Goal: Task Accomplishment & Management: Complete application form

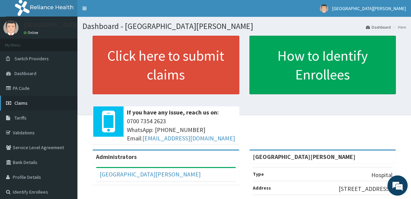
click at [53, 103] on link "Claims" at bounding box center [38, 103] width 77 height 15
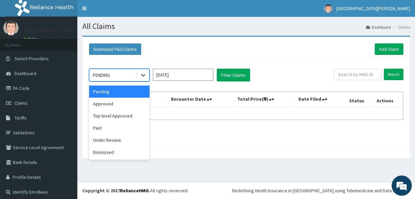
click at [138, 74] on div at bounding box center [143, 75] width 12 height 12
click at [118, 104] on div "Approved" at bounding box center [119, 104] width 61 height 12
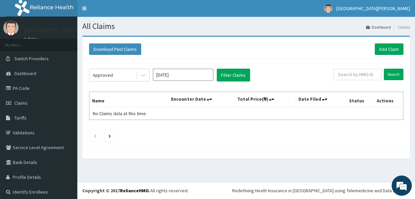
click at [246, 67] on div "Approved Jul 2025 Filter Claims Search Name Encounter Date Total Price(₦) Date …" at bounding box center [246, 103] width 321 height 89
click at [239, 74] on button "Filter Claims" at bounding box center [233, 75] width 33 height 13
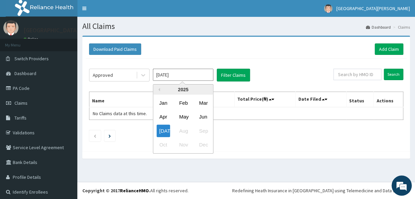
click at [194, 74] on input "[DATE]" at bounding box center [183, 75] width 61 height 12
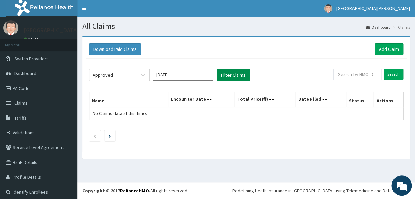
click at [222, 77] on button "Filter Claims" at bounding box center [233, 75] width 33 height 13
click at [239, 75] on button "Filter Claims" at bounding box center [233, 75] width 33 height 13
click at [226, 78] on button "Filter Claims" at bounding box center [233, 75] width 33 height 13
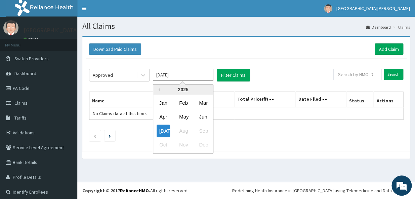
click at [183, 80] on input "Jul 2025" at bounding box center [183, 75] width 61 height 12
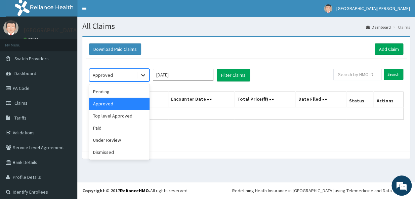
click at [141, 71] on div at bounding box center [143, 75] width 12 height 12
click at [129, 142] on div "Under Review" at bounding box center [119, 140] width 61 height 12
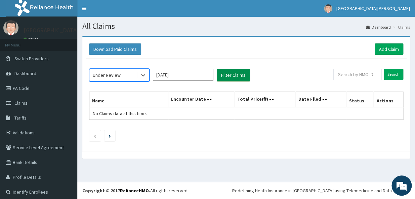
click at [241, 74] on button "Filter Claims" at bounding box center [233, 75] width 33 height 13
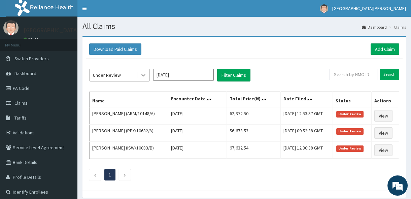
click at [144, 74] on icon at bounding box center [143, 75] width 7 height 7
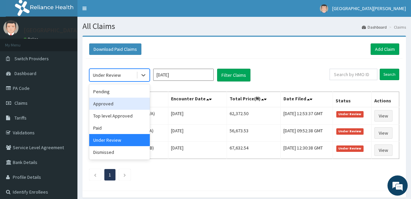
click at [122, 99] on div "Approved" at bounding box center [119, 104] width 61 height 12
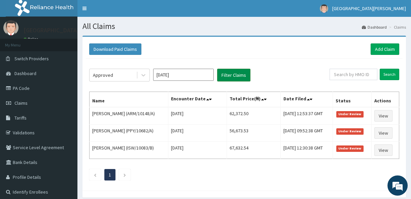
click at [221, 73] on button "Filter Claims" at bounding box center [233, 75] width 33 height 13
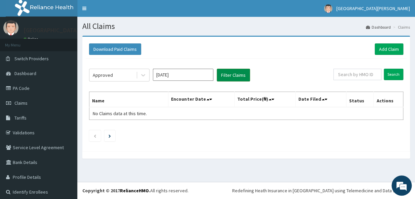
click at [221, 73] on button "Filter Claims" at bounding box center [233, 75] width 33 height 13
click at [397, 43] on link "Add Claim" at bounding box center [389, 48] width 29 height 11
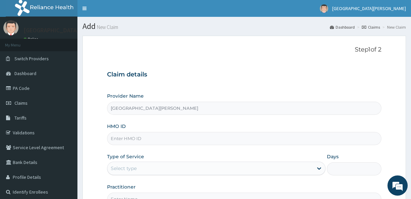
click at [304, 143] on input "HMO ID" at bounding box center [244, 138] width 274 height 13
type input "NPP/10127/C"
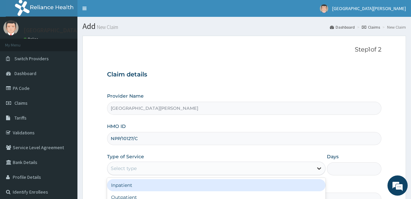
click at [317, 170] on icon at bounding box center [319, 168] width 7 height 7
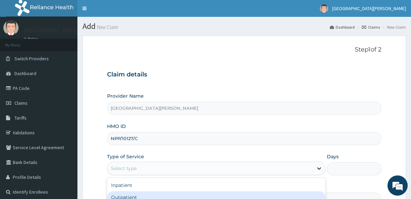
click at [267, 192] on div "Outpatient" at bounding box center [216, 197] width 218 height 12
type input "1"
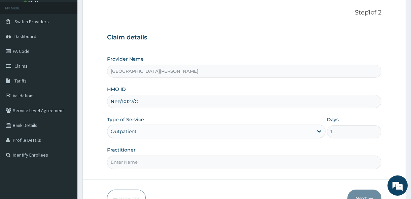
scroll to position [71, 0]
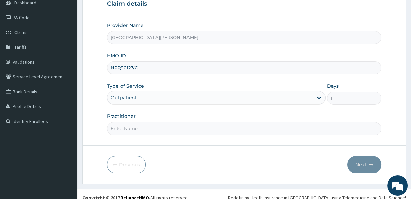
click at [310, 130] on input "Practitioner" at bounding box center [244, 128] width 274 height 13
type input "Dr.Thank-God"
click at [351, 164] on button "Next" at bounding box center [364, 164] width 34 height 17
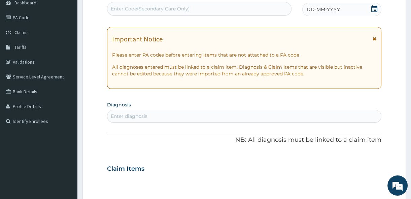
click at [376, 10] on icon at bounding box center [374, 8] width 7 height 7
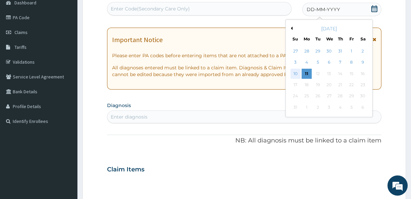
click at [294, 71] on div "10" at bounding box center [295, 74] width 10 height 10
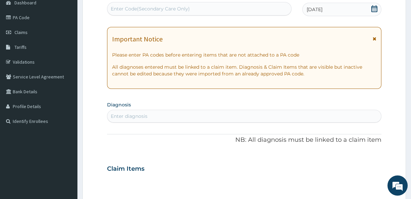
click at [246, 118] on div "Enter diagnosis" at bounding box center [243, 116] width 273 height 11
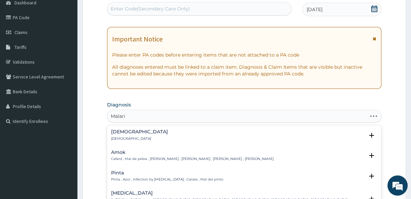
type input "Malaria"
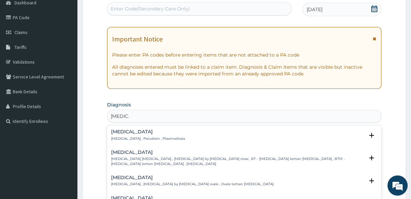
click at [145, 132] on h4 "Malaria" at bounding box center [148, 131] width 74 height 5
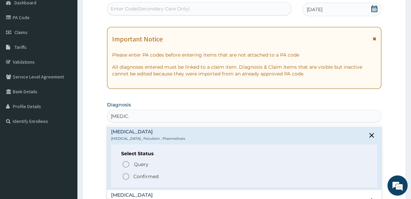
click at [135, 175] on p "Confirmed" at bounding box center [145, 176] width 25 height 7
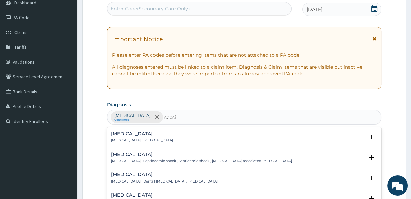
type input "sepsis"
click at [150, 136] on div "Sepsis Systemic infection , Sepsis" at bounding box center [142, 137] width 62 height 12
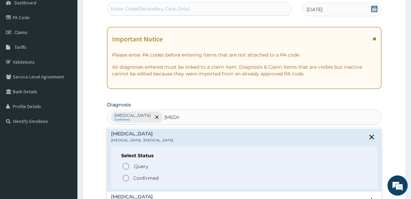
click at [124, 178] on icon "status option filled" at bounding box center [126, 178] width 8 height 8
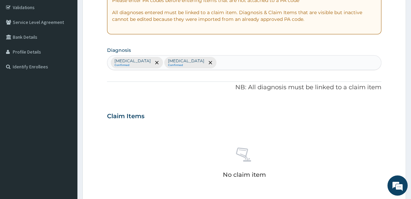
scroll to position [133, 0]
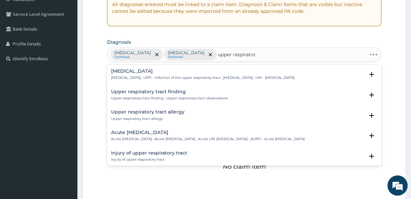
type input "upper respiratory"
click at [159, 71] on h4 "Upper respiratory infection" at bounding box center [202, 71] width 183 height 5
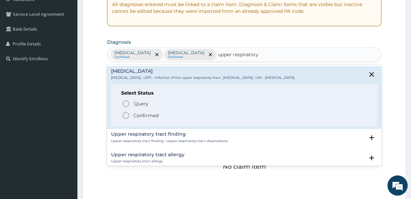
click at [135, 115] on p "Confirmed" at bounding box center [145, 115] width 25 height 7
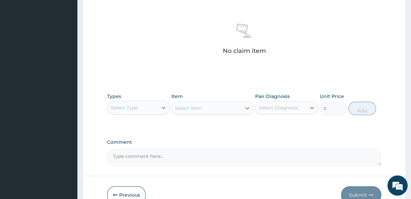
scroll to position [261, 0]
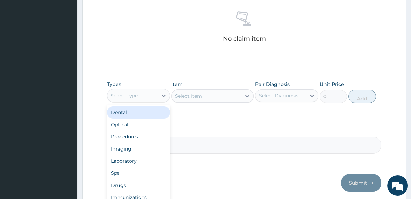
click at [147, 100] on div "Select Type" at bounding box center [132, 95] width 50 height 11
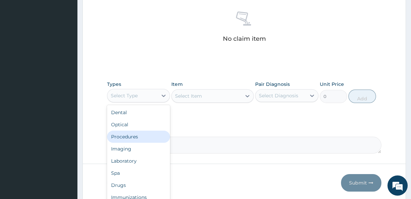
click at [134, 139] on div "Procedures" at bounding box center [138, 137] width 63 height 12
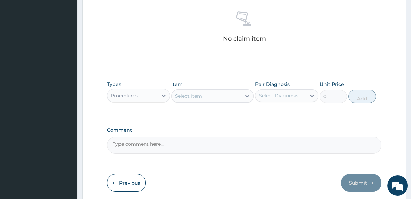
click at [189, 94] on div "Select Item" at bounding box center [188, 96] width 27 height 7
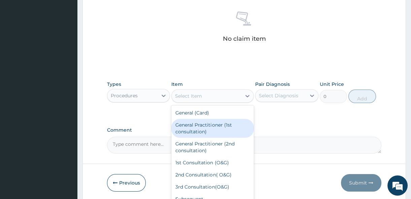
click at [217, 131] on div "General Practitioner (1st consultation)" at bounding box center [212, 128] width 82 height 19
type input "1500"
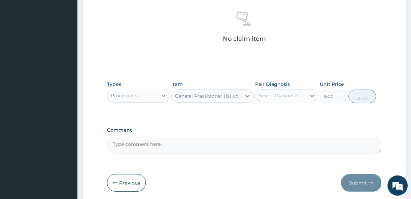
click at [278, 96] on div "Select Diagnosis" at bounding box center [278, 95] width 39 height 7
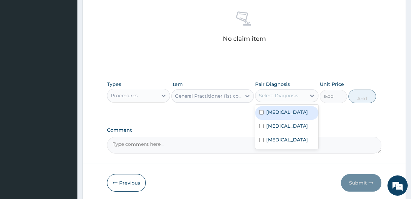
click at [285, 111] on div "Malaria" at bounding box center [286, 113] width 63 height 14
checkbox input "true"
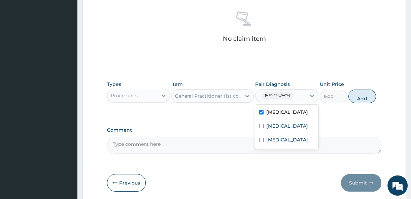
click at [354, 98] on button "Add" at bounding box center [362, 95] width 28 height 13
type input "0"
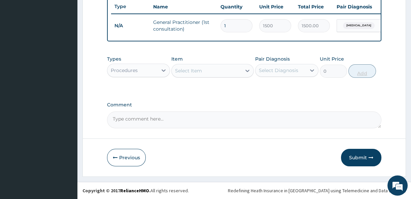
scroll to position [258, 0]
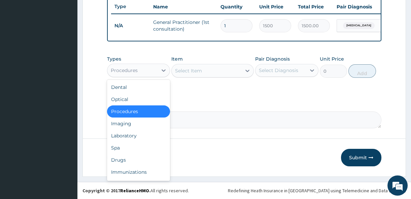
click at [154, 69] on div "Procedures" at bounding box center [132, 70] width 50 height 11
click at [135, 137] on div "Laboratory" at bounding box center [138, 136] width 63 height 12
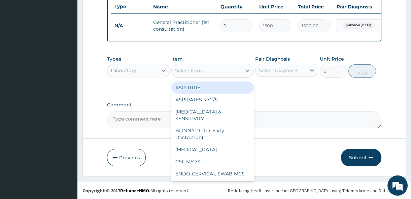
click at [212, 69] on div "Select Item" at bounding box center [207, 70] width 70 height 11
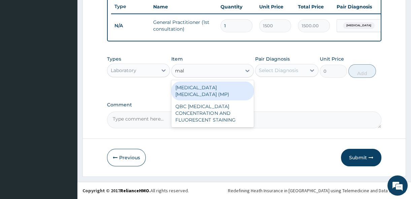
type input "mala"
click at [225, 89] on div "MALARIA PARASITE (MP)" at bounding box center [212, 90] width 82 height 19
type input "560"
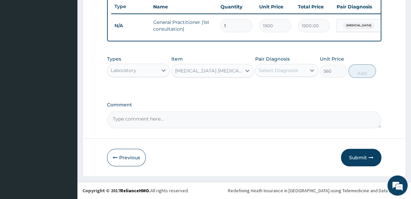
click at [269, 75] on div "Select Diagnosis" at bounding box center [280, 70] width 50 height 11
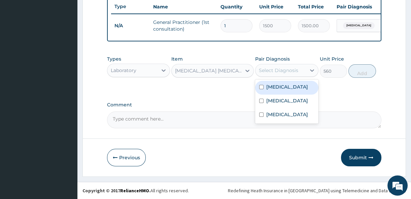
click at [276, 85] on label "Malaria" at bounding box center [287, 86] width 42 height 7
checkbox input "true"
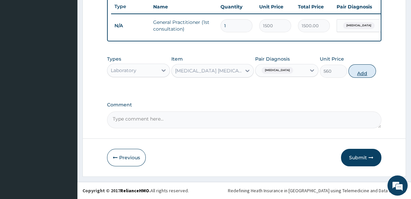
click at [352, 74] on button "Add" at bounding box center [362, 70] width 28 height 13
type input "0"
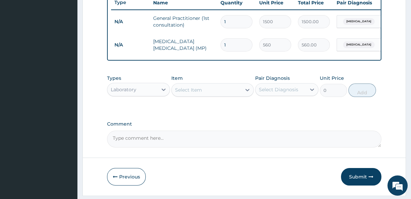
click at [227, 95] on div "Select Item" at bounding box center [207, 89] width 70 height 11
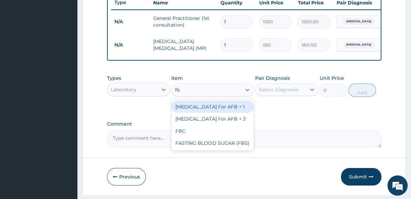
type input "fbc"
click at [231, 110] on div "FBC" at bounding box center [212, 107] width 82 height 12
type input "1600"
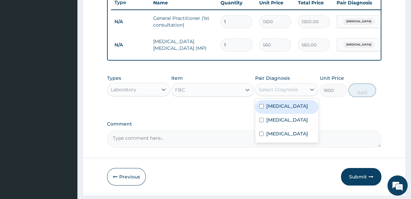
click at [268, 93] on div "Select Diagnosis" at bounding box center [278, 89] width 39 height 7
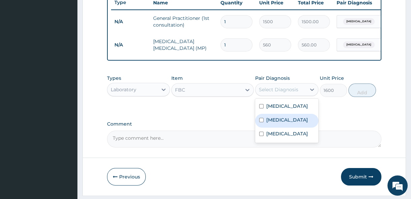
click at [280, 123] on label "Sepsis" at bounding box center [287, 119] width 42 height 7
checkbox input "true"
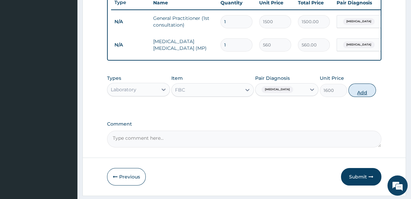
click at [369, 95] on button "Add" at bounding box center [362, 89] width 28 height 13
type input "0"
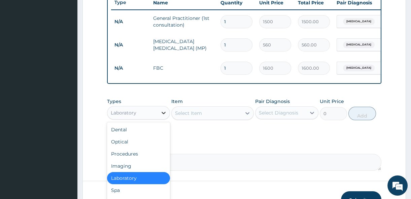
click at [160, 116] on icon at bounding box center [163, 112] width 7 height 7
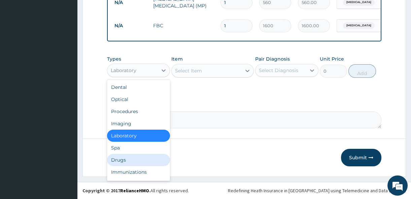
click at [137, 162] on div "Dental Optical Procedures Imaging Laboratory Spa Drugs Immunizations Others Gym" at bounding box center [138, 130] width 63 height 101
click at [137, 162] on div "Drugs" at bounding box center [138, 160] width 63 height 12
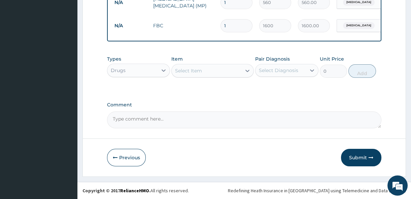
click at [222, 69] on div "Select Item" at bounding box center [207, 70] width 70 height 11
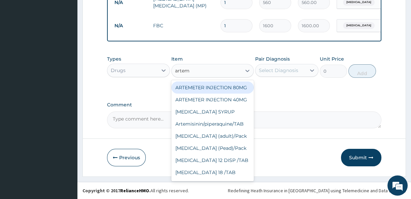
type input "arteme"
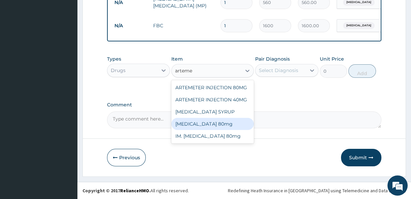
click at [203, 127] on div "Artemether 80mg" at bounding box center [212, 124] width 82 height 12
type input "500"
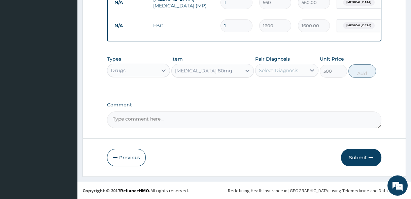
click at [297, 69] on div "Select Diagnosis" at bounding box center [278, 70] width 39 height 7
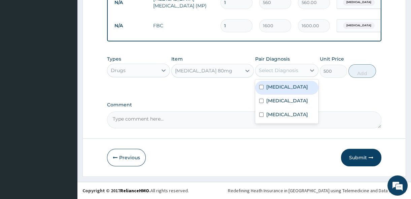
click at [286, 85] on div "Malaria" at bounding box center [286, 88] width 63 height 14
checkbox input "true"
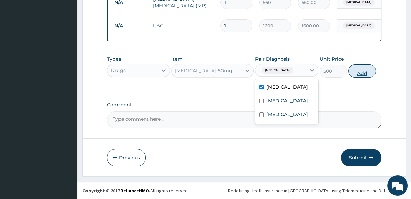
click at [366, 73] on button "Add" at bounding box center [362, 70] width 28 height 13
type input "0"
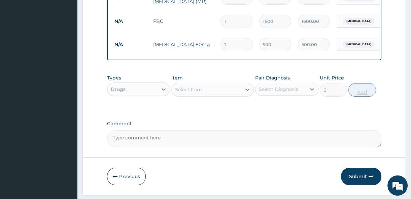
type input "0.00"
type input "3"
type input "1500.00"
type input "3"
click at [246, 93] on icon at bounding box center [247, 89] width 7 height 7
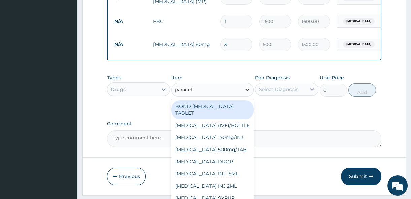
type input "paraceta"
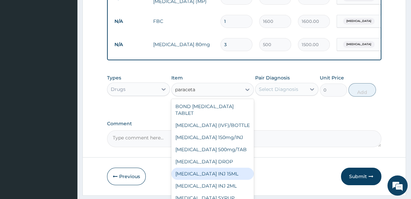
scroll to position [30, 0]
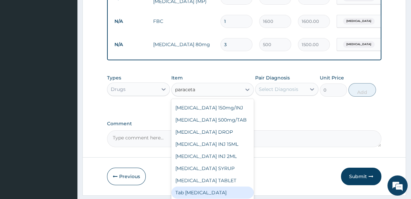
click at [225, 197] on div "Tab [MEDICAL_DATA]" at bounding box center [212, 192] width 82 height 12
type input "12"
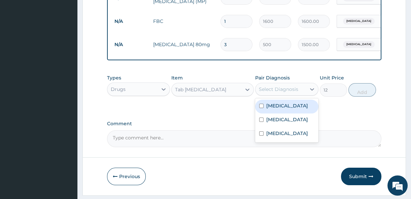
click at [296, 93] on div "Select Diagnosis" at bounding box center [278, 89] width 39 height 7
click at [290, 106] on div "[MEDICAL_DATA]" at bounding box center [286, 107] width 63 height 14
checkbox input "true"
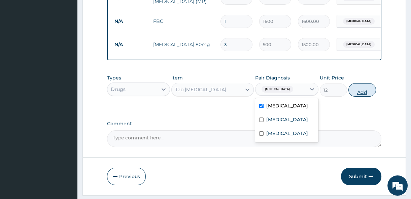
click at [361, 97] on button "Add" at bounding box center [362, 89] width 28 height 13
type input "0"
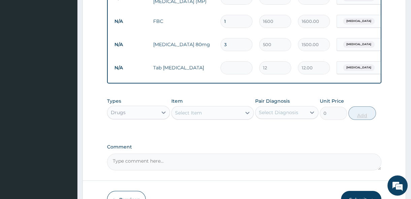
type input "0.00"
type input "9"
type input "108.00"
type input "9"
click at [227, 118] on div "Select Item" at bounding box center [207, 112] width 70 height 11
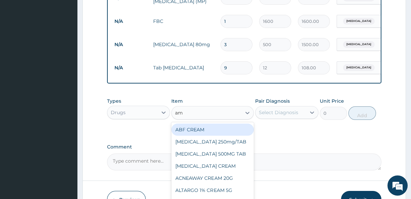
type input "amo"
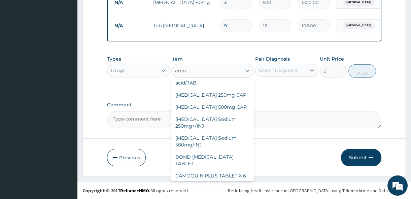
scroll to position [608, 0]
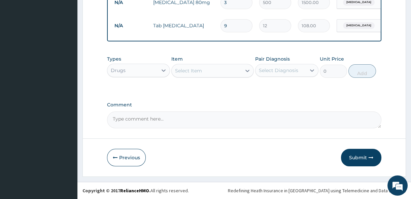
drag, startPoint x: 192, startPoint y: 71, endPoint x: 175, endPoint y: 72, distance: 17.9
click at [175, 72] on div "Select Item" at bounding box center [207, 70] width 70 height 11
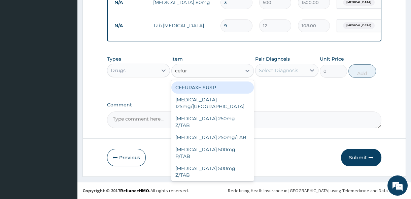
type input "cefuro"
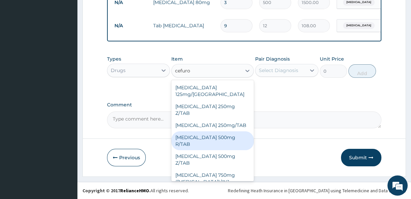
scroll to position [12, 0]
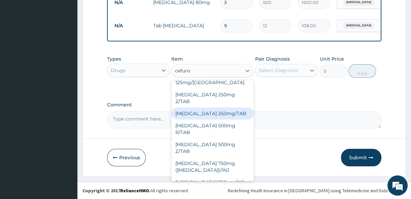
click at [239, 107] on div "Cefuroxime 250mg/TAB" at bounding box center [212, 113] width 82 height 12
type input "94.5"
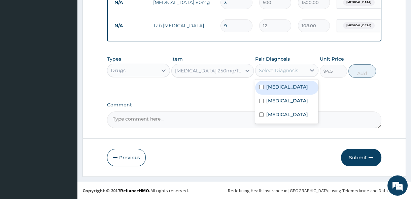
click at [290, 73] on div "Select Diagnosis" at bounding box center [278, 70] width 39 height 7
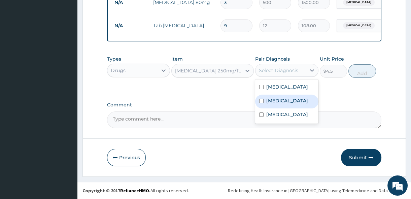
click at [289, 101] on div "Sepsis" at bounding box center [286, 102] width 63 height 14
checkbox input "true"
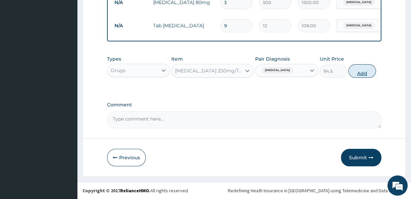
click at [371, 73] on button "Add" at bounding box center [362, 70] width 28 height 13
type input "0"
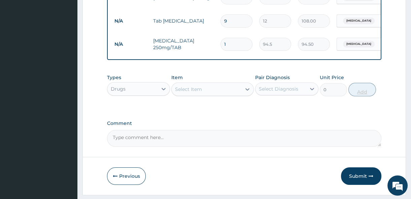
type input "10"
type input "945.00"
type input "10"
click at [243, 100] on div "Types Drugs Item Select Item Pair Diagnosis Select Diagnosis Unit Price 0 Add" at bounding box center [244, 85] width 274 height 29
click at [245, 93] on icon at bounding box center [247, 89] width 7 height 7
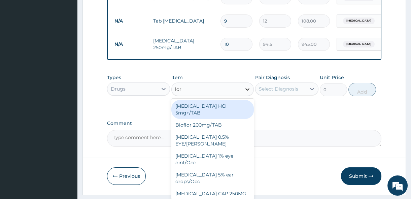
type input "lora"
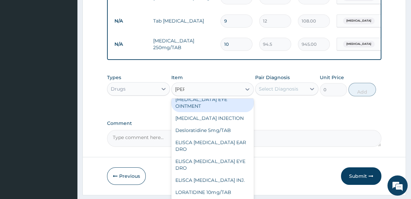
scroll to position [95, 0]
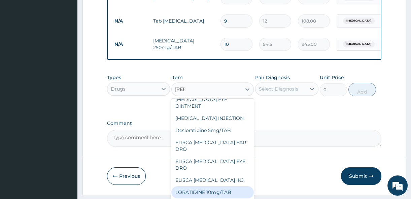
click at [235, 196] on div "LORATIDINE 10mg/TAB" at bounding box center [212, 192] width 82 height 12
type input "11.55"
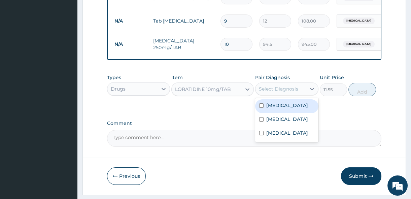
click at [298, 92] on div "Select Diagnosis" at bounding box center [280, 88] width 50 height 11
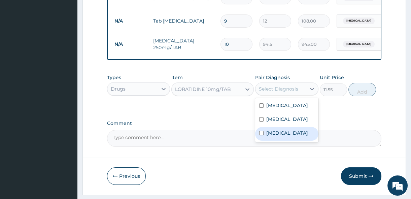
click at [296, 136] on label "Upper respiratory infection" at bounding box center [287, 133] width 42 height 7
checkbox input "true"
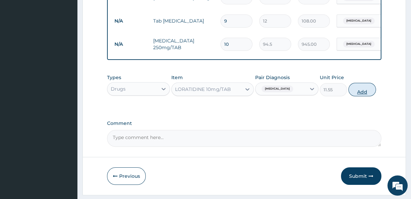
click at [361, 95] on button "Add" at bounding box center [362, 89] width 28 height 13
type input "0"
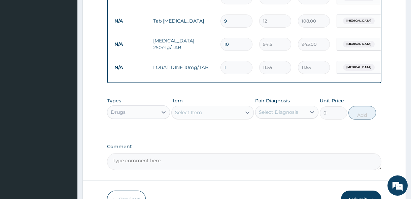
type input "0.00"
type input "5"
type input "57.75"
type input "5"
click at [235, 115] on div "Select Item" at bounding box center [207, 112] width 70 height 11
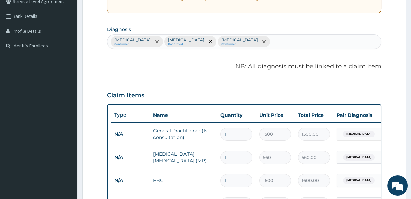
scroll to position [143, 0]
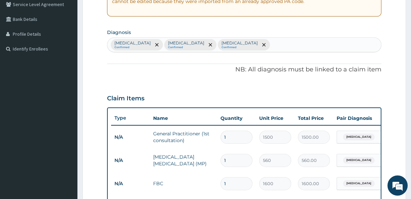
type input "co"
click at [345, 47] on div "Malaria Confirmed Sepsis Confirmed Upper respiratory infection Confirmed" at bounding box center [243, 45] width 273 height 14
type input "cough"
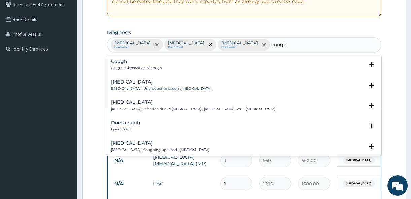
click at [137, 86] on p "Dry cough , Unproductive cough , Non-productive cough" at bounding box center [161, 88] width 100 height 5
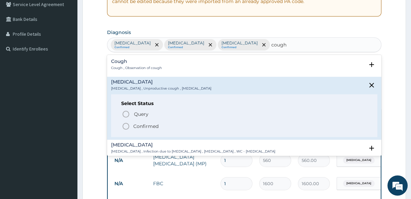
click at [127, 122] on icon "status option filled" at bounding box center [126, 126] width 8 height 8
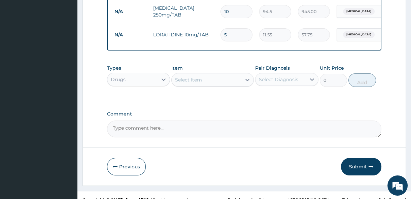
scroll to position [399, 0]
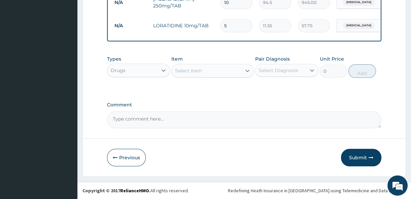
click at [192, 67] on div "Select Item" at bounding box center [188, 70] width 27 height 7
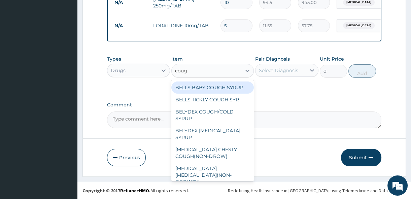
type input "cough"
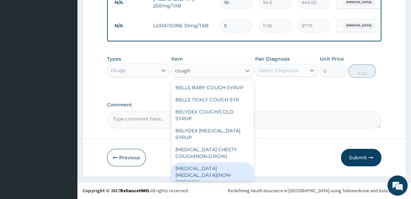
click at [229, 162] on div "BENYLIN DRY COUGH(NON-DROWSY)" at bounding box center [212, 175] width 82 height 26
type input "708.75"
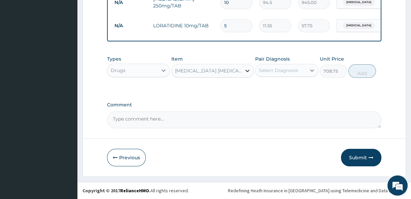
click at [243, 68] on div at bounding box center [247, 71] width 12 height 12
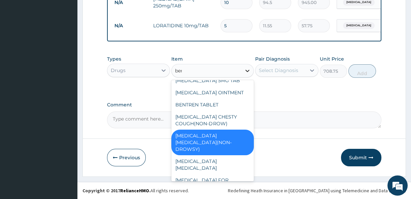
scroll to position [143, 0]
type input "beny"
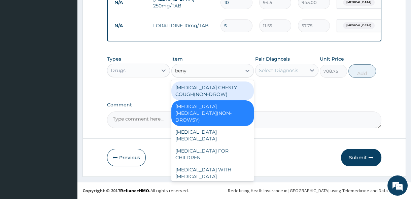
click at [208, 88] on div "BENYLIN CHESTY COUGH(NON-DROW)" at bounding box center [212, 90] width 82 height 19
type input "735"
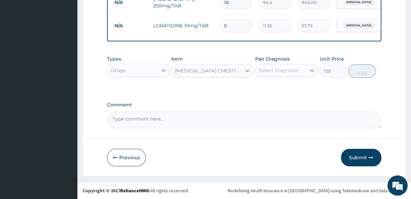
click at [286, 74] on div "Select Diagnosis" at bounding box center [280, 70] width 50 height 11
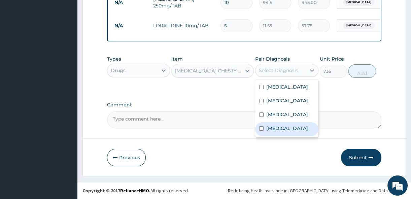
click at [286, 131] on div "Dry cough" at bounding box center [286, 129] width 63 height 14
checkbox input "true"
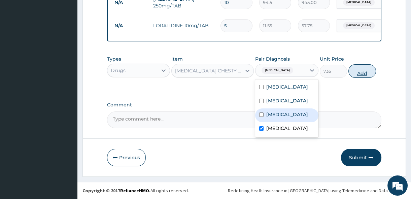
click at [368, 73] on button "Add" at bounding box center [362, 70] width 28 height 13
type input "0"
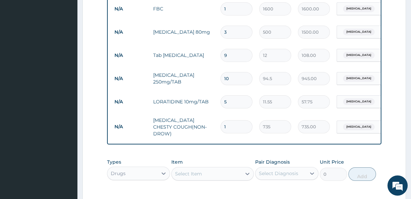
scroll to position [418, 0]
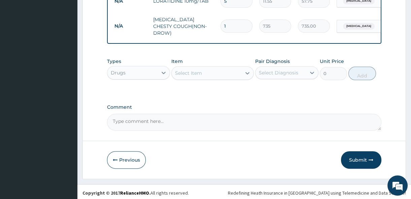
click at [236, 66] on div "Item Select Item" at bounding box center [212, 69] width 82 height 22
click at [234, 74] on div "Select Item" at bounding box center [207, 73] width 70 height 11
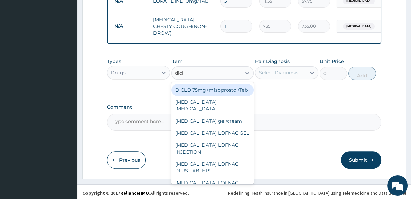
type input "diclo"
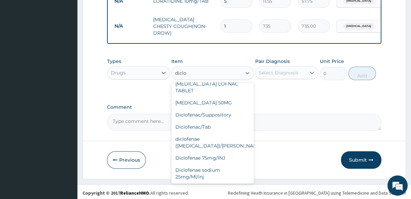
scroll to position [105, 0]
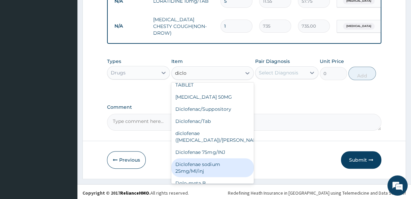
click at [218, 158] on div "Diclofenae sodium 25mg/Ml/inj" at bounding box center [212, 167] width 82 height 19
type input "183.75"
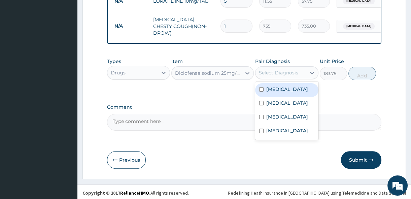
click at [279, 73] on div "Select Diagnosis" at bounding box center [278, 72] width 39 height 7
click at [281, 94] on div "Malaria" at bounding box center [286, 90] width 63 height 14
checkbox input "true"
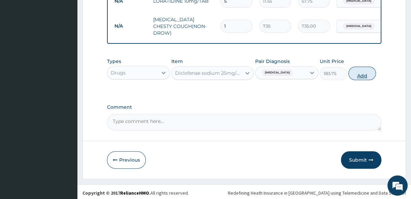
click at [357, 74] on button "Add" at bounding box center [362, 73] width 28 height 13
type input "0"
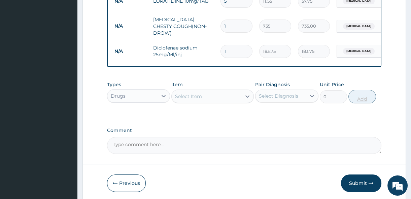
type input "0.00"
type input "3"
type input "551.25"
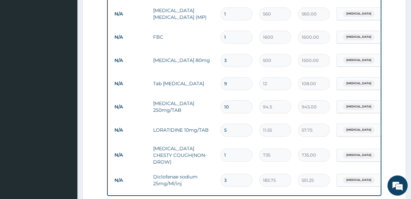
scroll to position [291, 0]
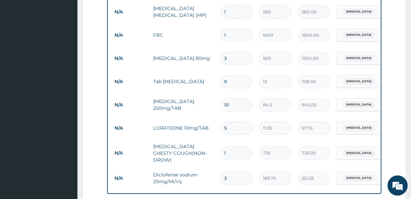
type input "3"
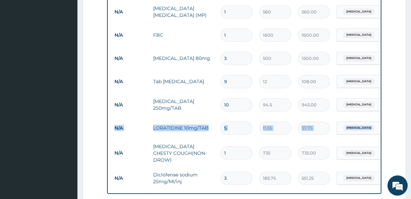
drag, startPoint x: 410, startPoint y: 121, endPoint x: 413, endPoint y: 106, distance: 15.4
click at [410, 106] on html "R EL Toggle navigation St Joseph Medical center St Joseph Medical center - st.j…" at bounding box center [205, 30] width 411 height 643
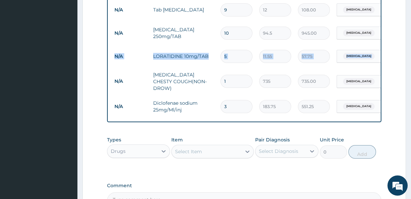
scroll to position [384, 0]
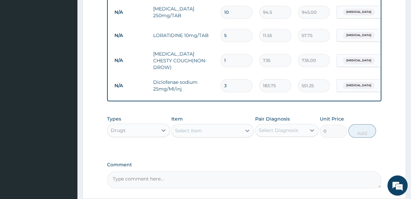
drag, startPoint x: 409, startPoint y: 133, endPoint x: 414, endPoint y: 132, distance: 4.9
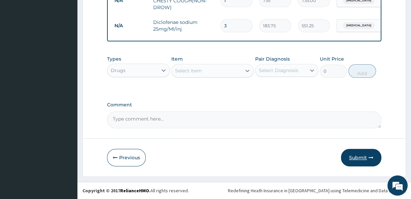
click at [377, 162] on button "Submit" at bounding box center [361, 157] width 40 height 17
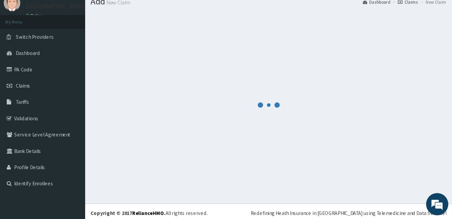
scroll to position [25, 0]
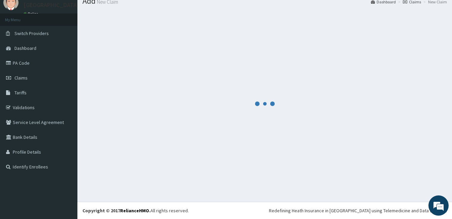
drag, startPoint x: 392, startPoint y: 1, endPoint x: 275, endPoint y: 39, distance: 123.1
click at [275, 39] on div at bounding box center [264, 103] width 364 height 186
click at [22, 80] on span "Claims" at bounding box center [20, 78] width 13 height 6
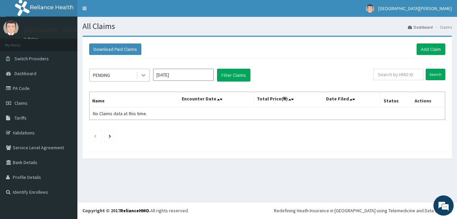
click at [140, 75] on div at bounding box center [143, 75] width 12 height 12
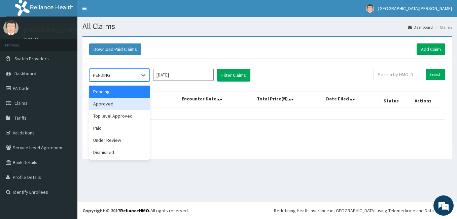
click at [113, 101] on div "Approved" at bounding box center [119, 104] width 61 height 12
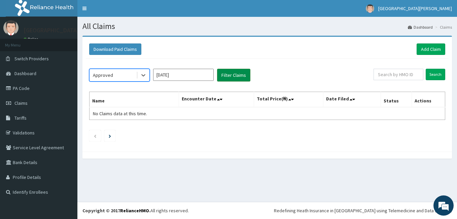
click at [234, 73] on button "Filter Claims" at bounding box center [233, 75] width 33 height 13
click at [211, 71] on input "[DATE]" at bounding box center [183, 75] width 61 height 12
click at [232, 78] on button "Filter Claims" at bounding box center [233, 75] width 33 height 13
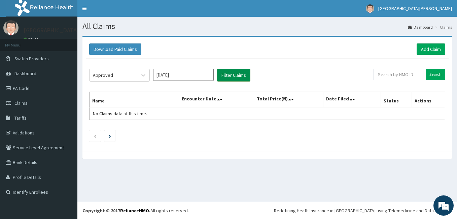
click at [235, 69] on button "Filter Claims" at bounding box center [233, 75] width 33 height 13
click at [391, 73] on input "text" at bounding box center [398, 74] width 50 height 11
click at [442, 76] on input "Search" at bounding box center [436, 74] width 20 height 11
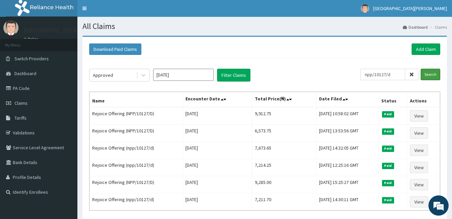
scroll to position [4, 0]
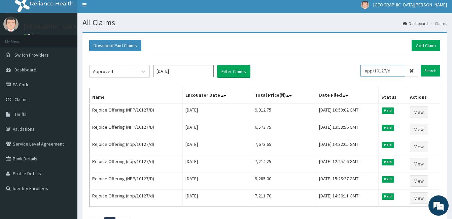
click at [397, 70] on input "npp/10127/d" at bounding box center [382, 70] width 45 height 11
type input "npp/10127/c"
click at [363, 64] on div "Approved Jul 2025 Filter Claims npp/10127/c Search Name Encounter Date Total Pr…" at bounding box center [265, 145] width 358 height 180
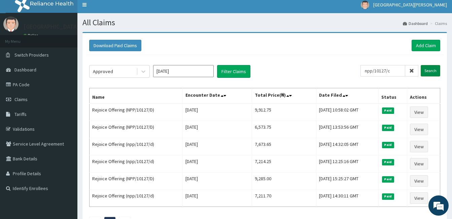
click at [433, 68] on input "Search" at bounding box center [430, 70] width 20 height 11
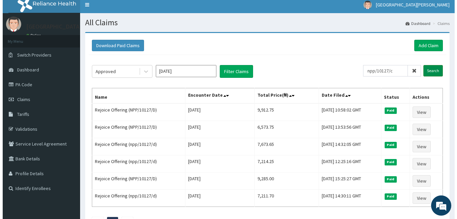
scroll to position [0, 0]
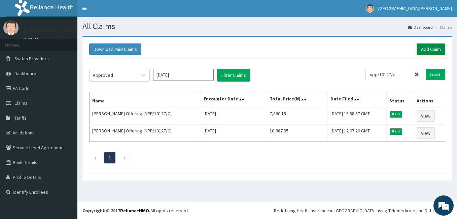
click at [425, 53] on link "Add Claim" at bounding box center [430, 48] width 29 height 11
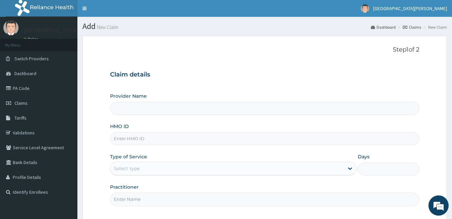
type input "[GEOGRAPHIC_DATA][PERSON_NAME]"
click at [264, 140] on input "HMO ID" at bounding box center [264, 138] width 309 height 13
click at [128, 140] on input "npp/1027/d" at bounding box center [264, 138] width 309 height 13
type input "npp/10127/d"
click at [342, 168] on div "Select type" at bounding box center [226, 168] width 233 height 11
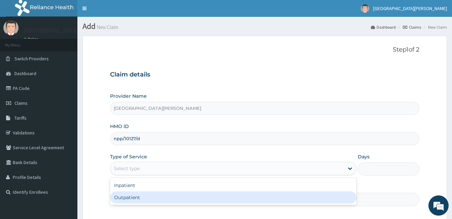
click at [185, 200] on div "Outpatient" at bounding box center [233, 197] width 246 height 12
type input "1"
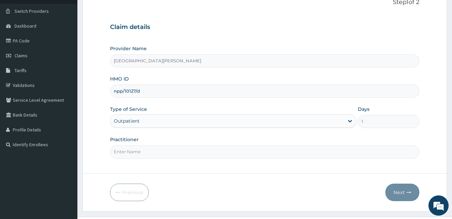
scroll to position [62, 0]
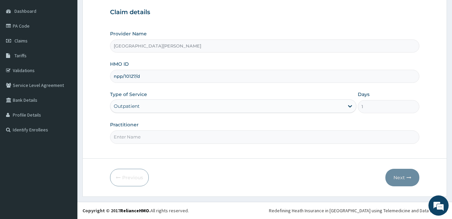
click at [241, 134] on input "Practitioner" at bounding box center [264, 136] width 309 height 13
type input "Dr.Thank-God"
click at [391, 180] on button "Next" at bounding box center [402, 177] width 34 height 17
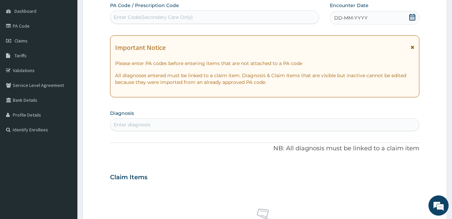
click at [411, 20] on icon at bounding box center [412, 17] width 6 height 7
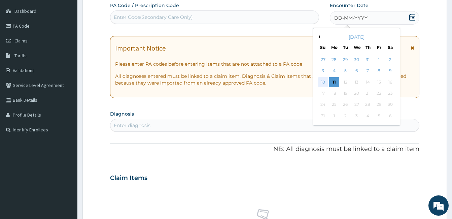
click at [324, 84] on div "10" at bounding box center [323, 82] width 10 height 10
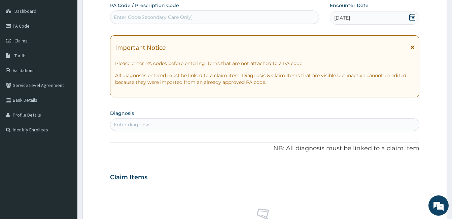
click at [235, 126] on div "Enter diagnosis" at bounding box center [264, 124] width 308 height 11
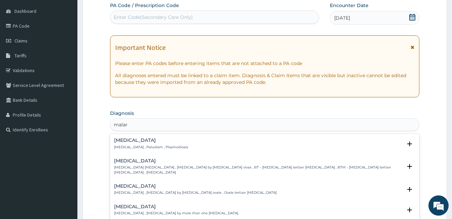
type input "malari"
click at [140, 143] on div "Malaria Malaria , Paludism , Plasmodiosis" at bounding box center [151, 144] width 74 height 12
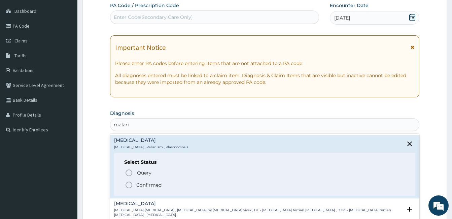
click at [124, 186] on div "Query Query covers suspected (?), Keep in view (kiv), Ruled out (r/o) Confirmed" at bounding box center [264, 178] width 281 height 21
click at [129, 185] on icon "status option filled" at bounding box center [129, 185] width 8 height 8
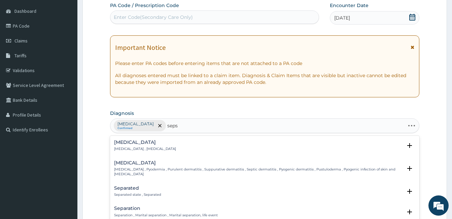
type input "sepsi"
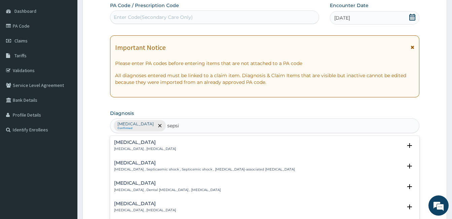
click at [141, 152] on div "Sepsis Systemic infection , Sepsis Select Status Query Query covers suspected (…" at bounding box center [264, 147] width 301 height 15
click at [136, 150] on p "Systemic infection , Sepsis" at bounding box center [145, 148] width 62 height 5
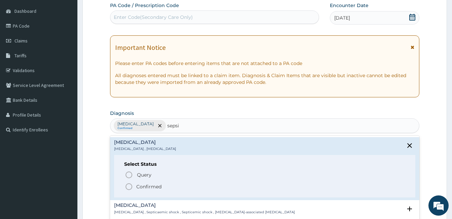
click at [125, 189] on icon "status option filled" at bounding box center [129, 186] width 8 height 8
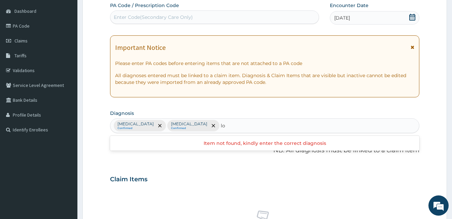
type input "l"
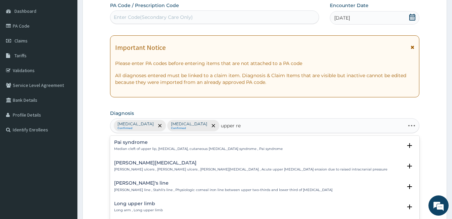
type input "upper res"
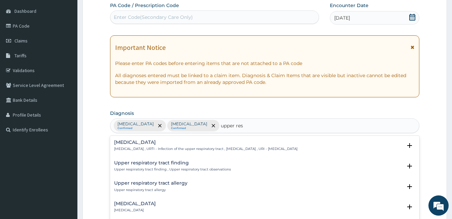
click at [167, 147] on p "Upper respiratory infection , URTI - Infection of the upper respiratory tract ,…" at bounding box center [205, 148] width 183 height 5
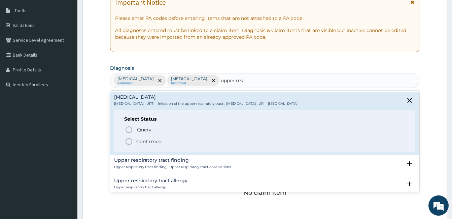
scroll to position [113, 0]
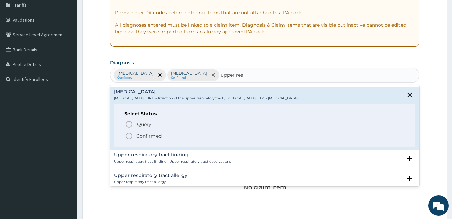
click at [130, 136] on icon "status option filled" at bounding box center [129, 136] width 8 height 8
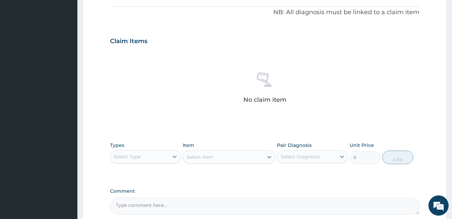
scroll to position [208, 0]
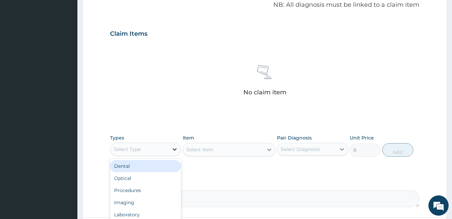
click at [174, 152] on icon at bounding box center [174, 149] width 7 height 7
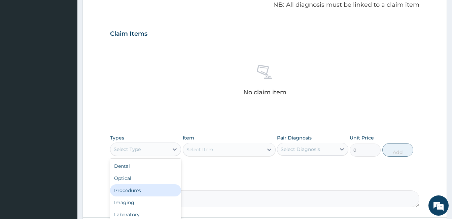
click at [146, 190] on div "Procedures" at bounding box center [145, 190] width 71 height 12
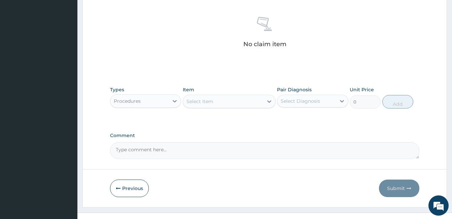
scroll to position [248, 0]
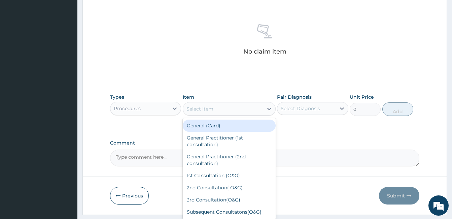
click at [254, 110] on div "Select Item" at bounding box center [223, 108] width 80 height 11
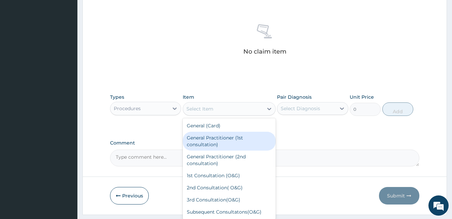
click at [242, 136] on div "General Practitioner (1st consultation)" at bounding box center [229, 141] width 93 height 19
type input "1500"
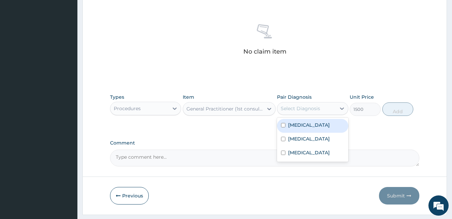
click at [319, 111] on div "Select Diagnosis" at bounding box center [300, 108] width 39 height 7
click at [313, 126] on div "Malaria" at bounding box center [312, 126] width 71 height 14
checkbox input "true"
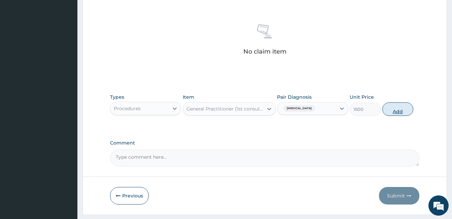
click at [405, 114] on button "Add" at bounding box center [397, 108] width 31 height 13
type input "0"
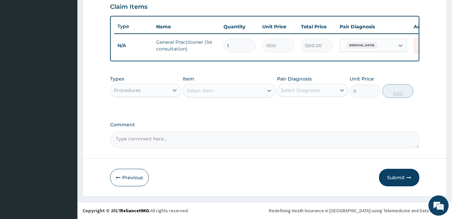
scroll to position [240, 0]
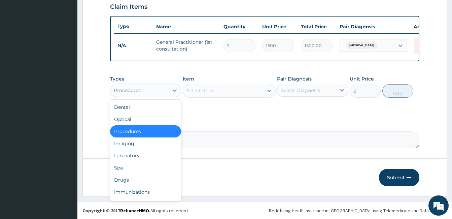
click at [166, 93] on div "Procedures" at bounding box center [139, 90] width 58 height 11
click at [141, 154] on div "Laboratory" at bounding box center [145, 155] width 71 height 12
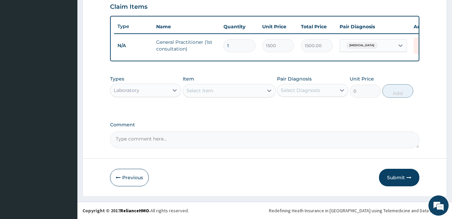
click at [215, 95] on div "Select Item" at bounding box center [223, 90] width 80 height 11
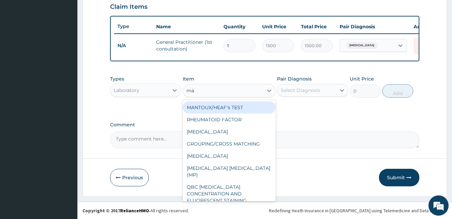
type input "mal"
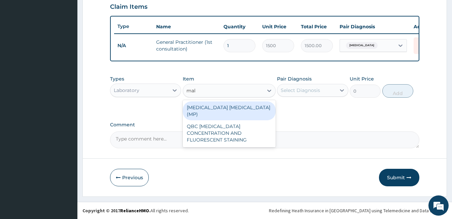
click at [221, 104] on div "MALARIA PARASITE (MP)" at bounding box center [229, 110] width 93 height 19
type input "560"
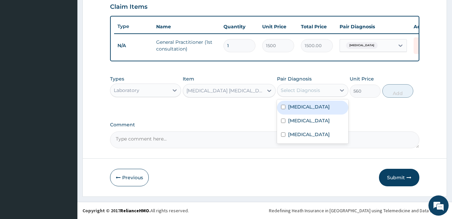
click at [308, 96] on div "Select Diagnosis" at bounding box center [312, 90] width 71 height 13
click at [319, 109] on div "Malaria" at bounding box center [312, 108] width 71 height 14
checkbox input "true"
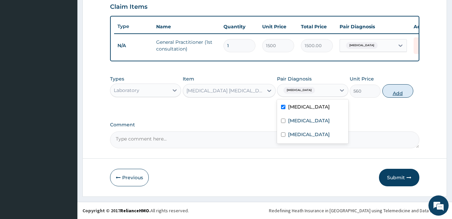
click at [406, 93] on button "Add" at bounding box center [397, 90] width 31 height 13
type input "0"
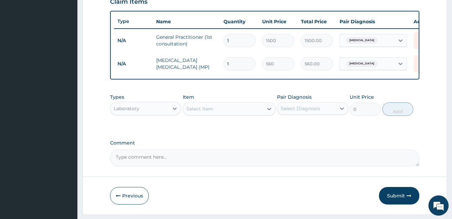
click at [237, 114] on div "Select Item" at bounding box center [223, 108] width 80 height 11
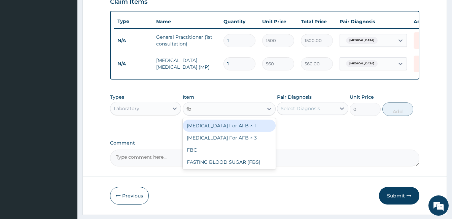
type input "fbc"
click at [239, 127] on div "FBC" at bounding box center [229, 125] width 93 height 12
type input "1600"
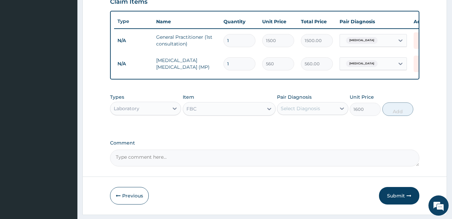
click at [297, 119] on div "Types Laboratory Item FBC Pair Diagnosis Select Diagnosis Unit Price 1600 Add" at bounding box center [264, 104] width 309 height 29
click at [307, 112] on div "Select Diagnosis" at bounding box center [300, 108] width 39 height 7
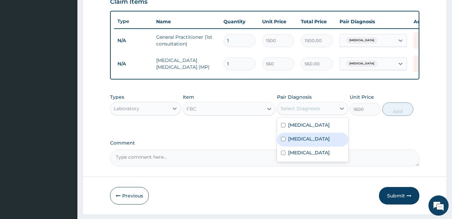
click at [306, 146] on div "Sepsis" at bounding box center [312, 140] width 71 height 14
checkbox input "true"
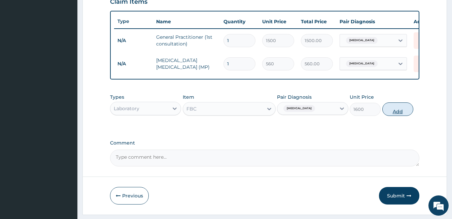
click at [396, 110] on button "Add" at bounding box center [397, 108] width 31 height 13
type input "0"
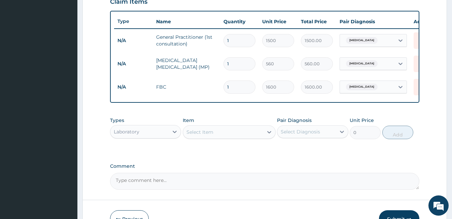
click at [174, 139] on div "Types Laboratory" at bounding box center [145, 128] width 71 height 22
click at [172, 135] on icon at bounding box center [174, 131] width 7 height 7
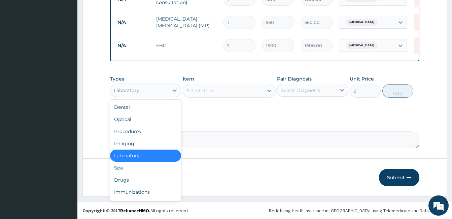
scroll to position [286, 0]
click at [138, 175] on div "Drugs" at bounding box center [145, 180] width 71 height 12
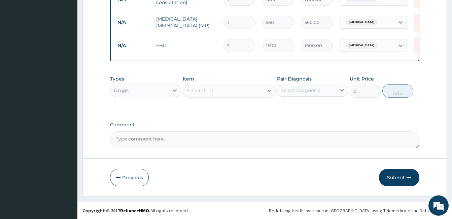
click at [244, 91] on div "Select Item" at bounding box center [223, 90] width 80 height 11
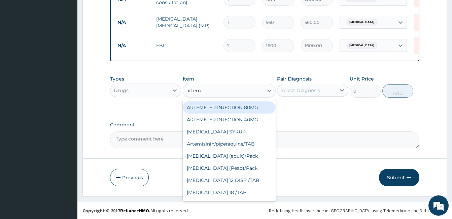
type input "arteme"
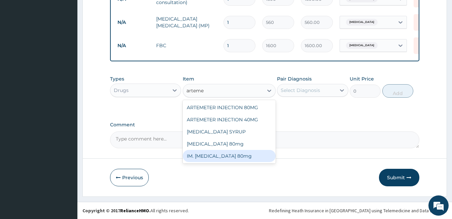
click at [247, 152] on div "IM. Artemether 80mg" at bounding box center [229, 156] width 93 height 12
type input "500"
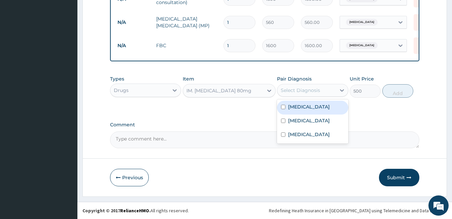
click at [333, 89] on div "Select Diagnosis" at bounding box center [306, 90] width 58 height 11
click at [314, 109] on div "Malaria" at bounding box center [312, 108] width 71 height 14
checkbox input "true"
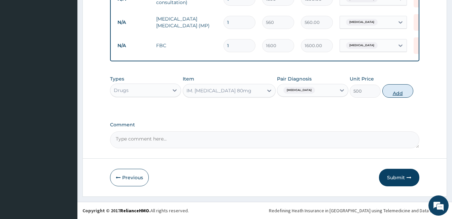
click at [389, 95] on button "Add" at bounding box center [397, 90] width 31 height 13
type input "0"
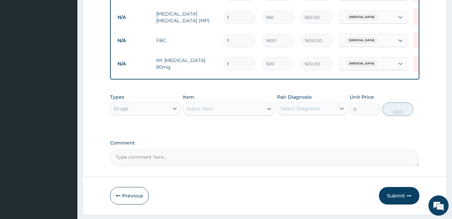
type input "0.00"
type input "3"
type input "1500.00"
type input "3"
click at [244, 114] on div "Select Item" at bounding box center [223, 108] width 80 height 11
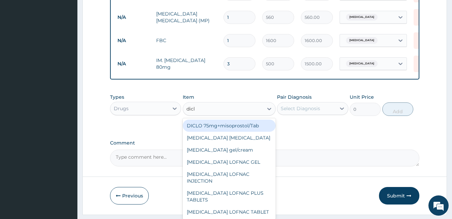
type input "diclo"
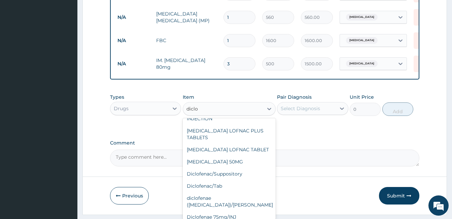
scroll to position [85, 0]
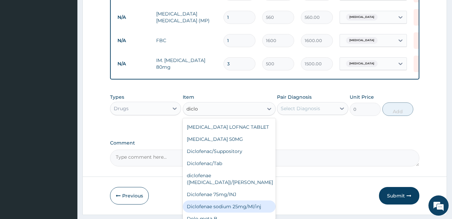
click at [253, 200] on div "Diclofenae sodium 25mg/Ml/inj" at bounding box center [229, 206] width 93 height 12
type input "183.75"
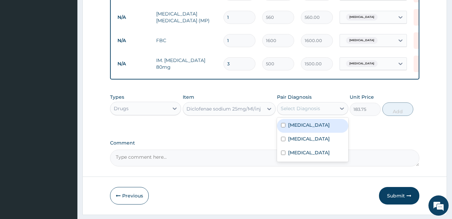
click at [332, 113] on div "Select Diagnosis" at bounding box center [306, 108] width 58 height 11
click at [317, 125] on div "Malaria" at bounding box center [312, 126] width 71 height 14
checkbox input "true"
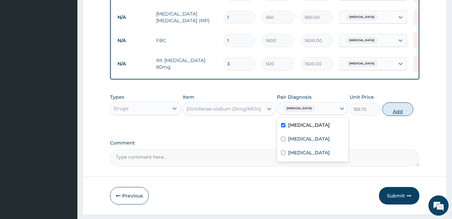
click at [393, 116] on button "Add" at bounding box center [397, 108] width 31 height 13
type input "0"
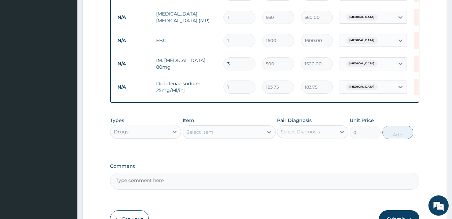
type input "0.00"
type input "3"
type input "551.25"
type input "3"
click at [264, 133] on div at bounding box center [269, 132] width 12 height 12
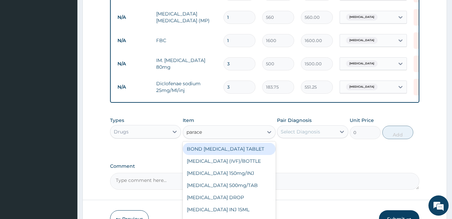
type input "paracet"
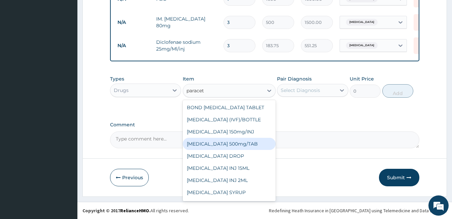
scroll to position [23, 0]
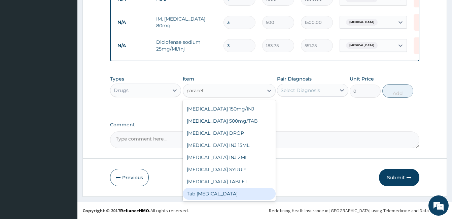
click at [249, 195] on div "Tab Paracetamol" at bounding box center [229, 193] width 93 height 12
type input "12"
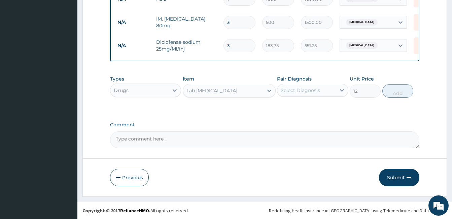
click at [323, 89] on div "Select Diagnosis" at bounding box center [306, 90] width 58 height 11
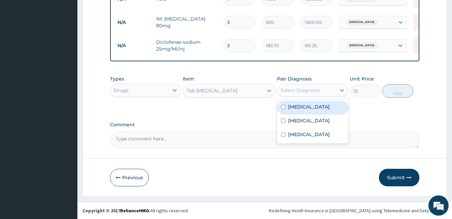
click at [322, 107] on div "Malaria" at bounding box center [312, 108] width 71 height 14
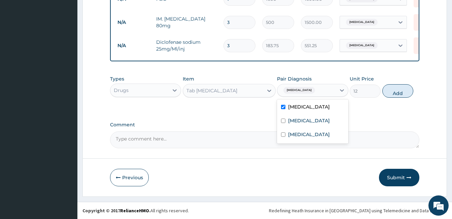
checkbox input "true"
click at [406, 92] on button "Add" at bounding box center [397, 90] width 31 height 13
type input "0"
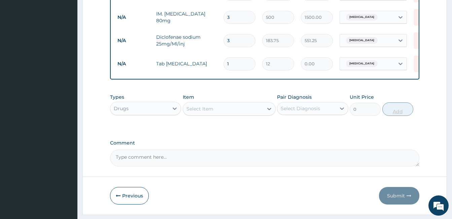
type input "0.00"
type input "9"
type input "108.00"
type input "9"
click at [262, 114] on div "Select Item" at bounding box center [223, 108] width 80 height 11
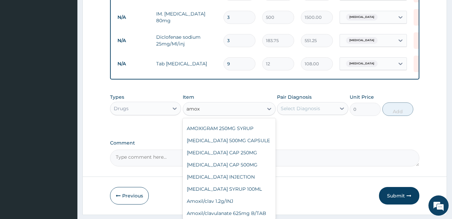
scroll to position [95, 0]
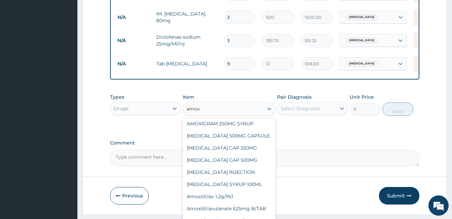
type input "amox"
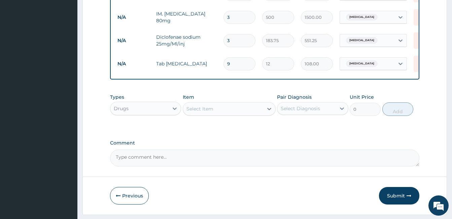
click at [315, 146] on label "Comment" at bounding box center [264, 143] width 309 height 6
click at [315, 149] on textarea "Comment" at bounding box center [264, 157] width 309 height 17
click at [255, 113] on div "Select Item" at bounding box center [223, 108] width 80 height 11
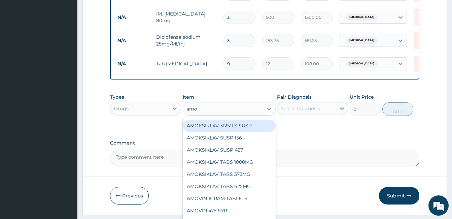
type input "amox"
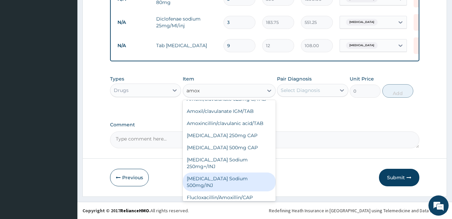
scroll to position [188, 0]
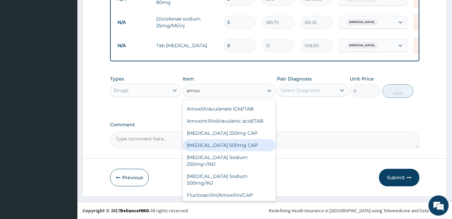
click at [228, 143] on div "Amoxycillin 500mg CAP" at bounding box center [229, 145] width 93 height 12
type input "21"
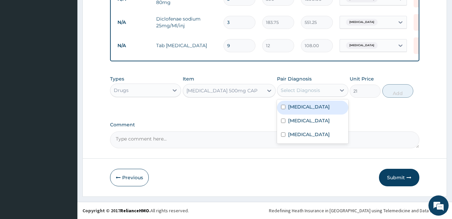
click at [295, 88] on div "Select Diagnosis" at bounding box center [300, 90] width 39 height 7
click at [254, 84] on div "Amoxycillin 500mg CAP" at bounding box center [229, 90] width 93 height 13
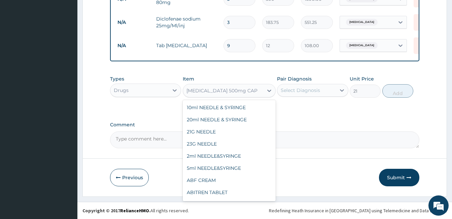
scroll to position [997, 0]
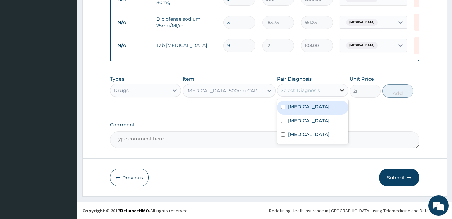
click at [337, 85] on div at bounding box center [342, 90] width 12 height 12
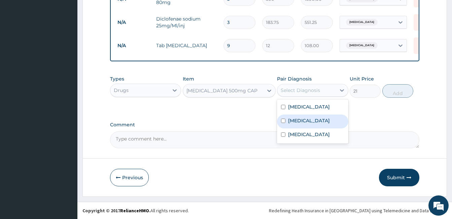
click at [317, 118] on div "Sepsis" at bounding box center [312, 121] width 71 height 14
checkbox input "true"
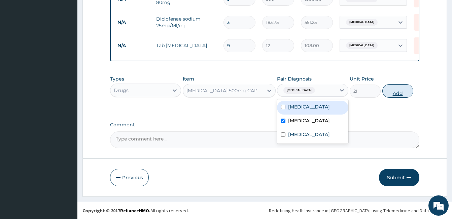
click at [389, 94] on button "Add" at bounding box center [397, 90] width 31 height 13
type input "0"
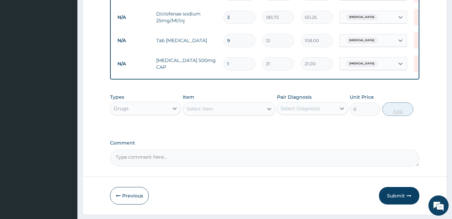
type input "10"
type input "210.00"
type input "10"
click at [244, 115] on div "Select Item" at bounding box center [229, 108] width 93 height 13
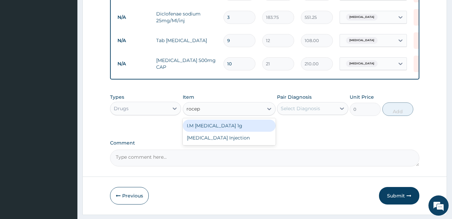
type input "roceph"
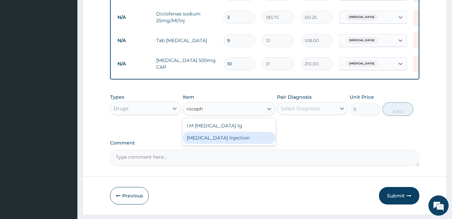
click at [252, 144] on div "Rocephin Injection" at bounding box center [229, 138] width 93 height 12
type input "9500"
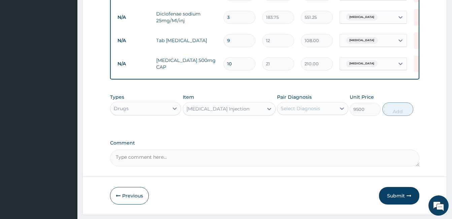
click at [331, 105] on div "Pair Diagnosis Select Diagnosis" at bounding box center [312, 105] width 71 height 22
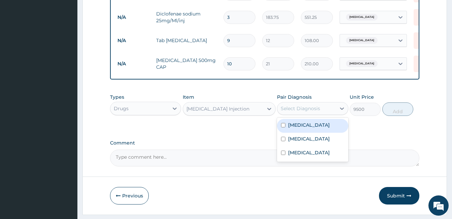
click at [327, 113] on div "Select Diagnosis" at bounding box center [306, 108] width 58 height 11
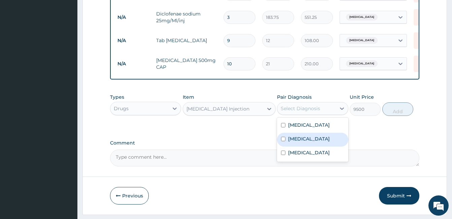
click at [323, 144] on div "Sepsis" at bounding box center [312, 140] width 71 height 14
checkbox input "true"
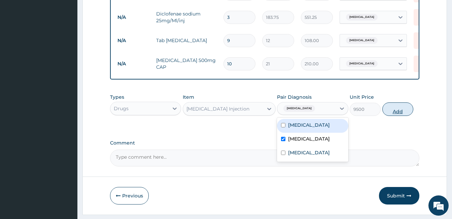
click at [394, 111] on button "Add" at bounding box center [397, 108] width 31 height 13
type input "0"
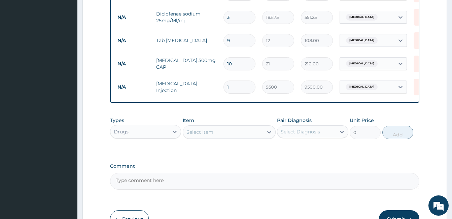
type input "0.00"
type input "3"
type input "28500.00"
type input "3"
click at [269, 138] on div at bounding box center [269, 132] width 12 height 12
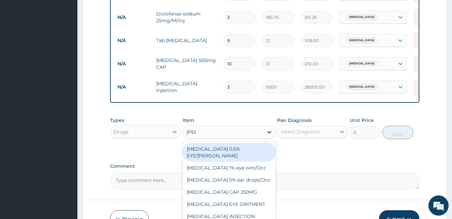
type input "lorat"
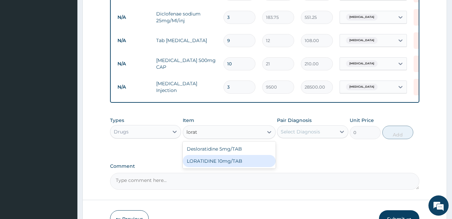
click at [259, 167] on div "LORATIDINE 10mg/TAB" at bounding box center [229, 161] width 93 height 12
type input "11.55"
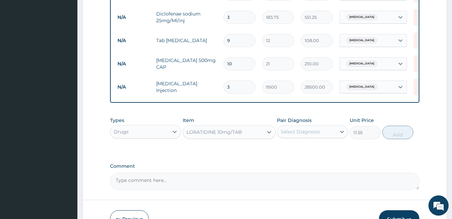
click at [312, 135] on div "Select Diagnosis" at bounding box center [300, 131] width 39 height 7
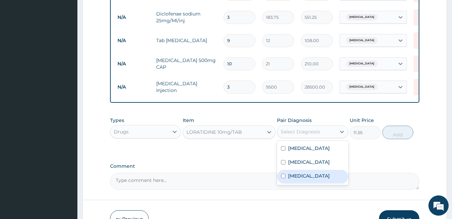
click at [322, 183] on div "Upper respiratory infection" at bounding box center [312, 177] width 71 height 14
checkbox input "true"
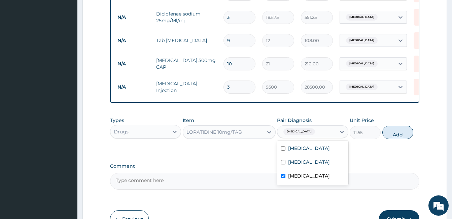
click at [388, 139] on button "Add" at bounding box center [397, 131] width 31 height 13
type input "0"
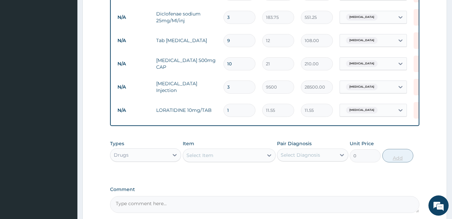
type input "0.00"
type input "3"
type input "34.65"
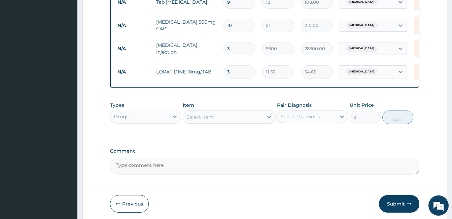
scroll to position [425, 0]
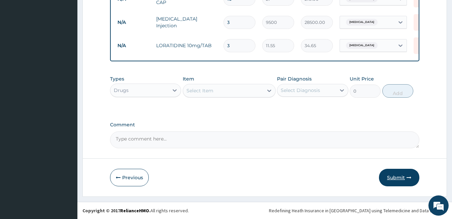
type input "3"
click at [390, 182] on button "Submit" at bounding box center [399, 177] width 40 height 17
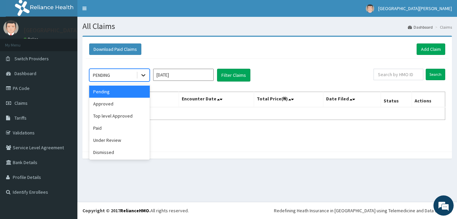
click at [143, 74] on icon at bounding box center [143, 75] width 7 height 7
click at [117, 142] on div "Under Review" at bounding box center [119, 140] width 61 height 12
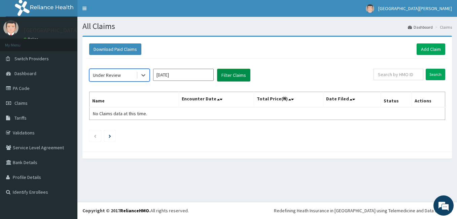
click at [235, 78] on button "Filter Claims" at bounding box center [233, 75] width 33 height 13
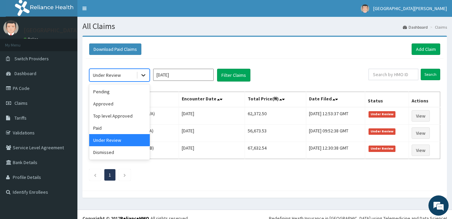
click at [139, 75] on div at bounding box center [143, 75] width 12 height 12
click at [126, 105] on div "Approved" at bounding box center [119, 104] width 61 height 12
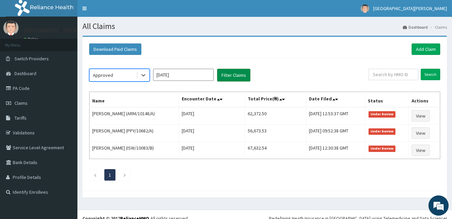
click at [225, 77] on button "Filter Claims" at bounding box center [233, 75] width 33 height 13
